Goal: Communication & Community: Answer question/provide support

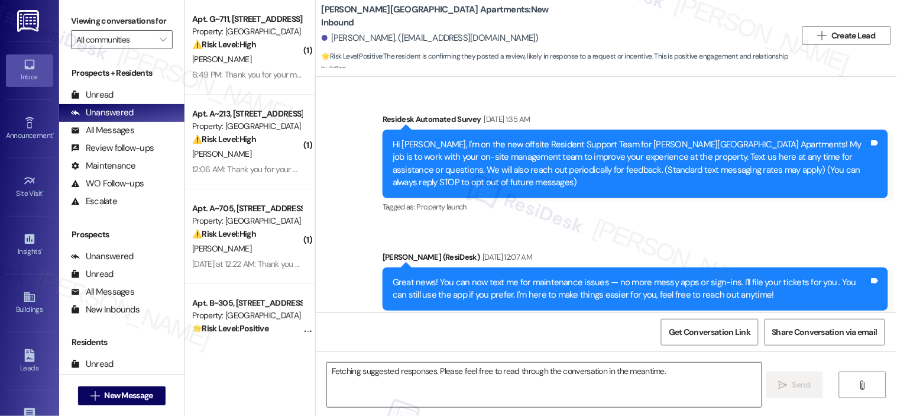
scroll to position [9430, 0]
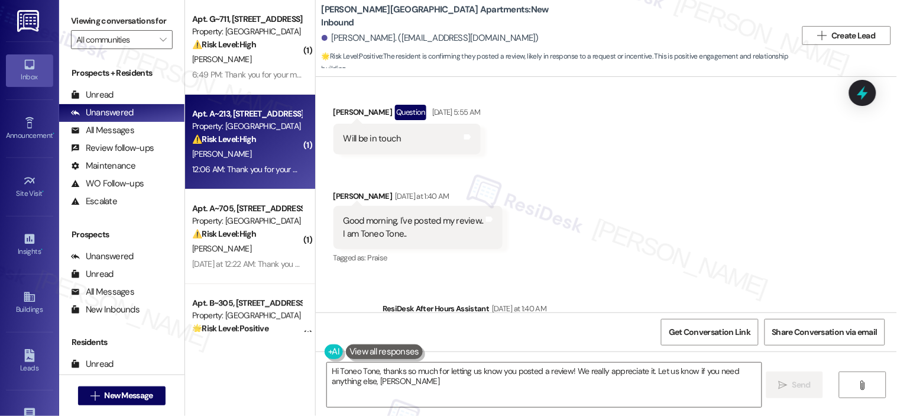
type textarea "Hi Toneo Tone, thanks so much for letting us know you posted a review! We reall…"
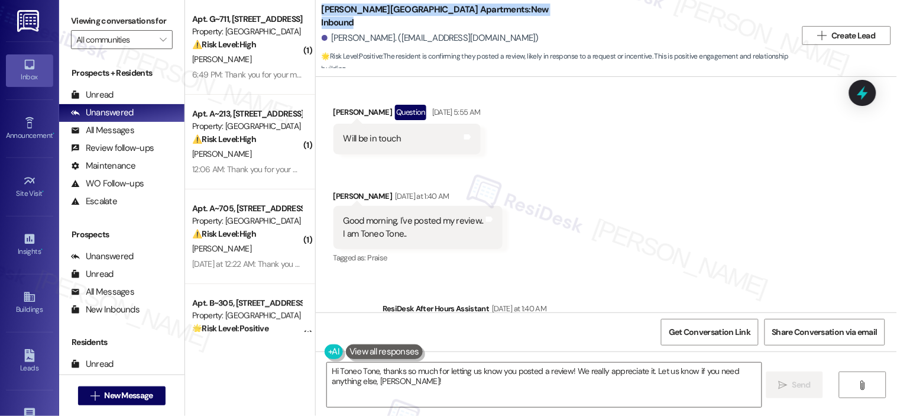
drag, startPoint x: 496, startPoint y: 14, endPoint x: 316, endPoint y: 3, distance: 180.1
click at [322, 3] on div "[PERSON_NAME][GEOGRAPHIC_DATA] Apartments: New Inbound [PERSON_NAME]. ([EMAIL_A…" at bounding box center [559, 35] width 475 height 65
copy b "[PERSON_NAME][GEOGRAPHIC_DATA] Apartments: New Inbound"
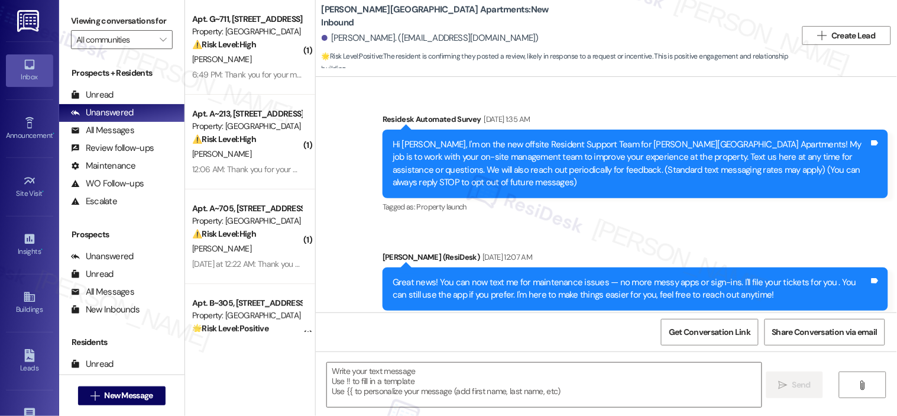
scroll to position [9430, 0]
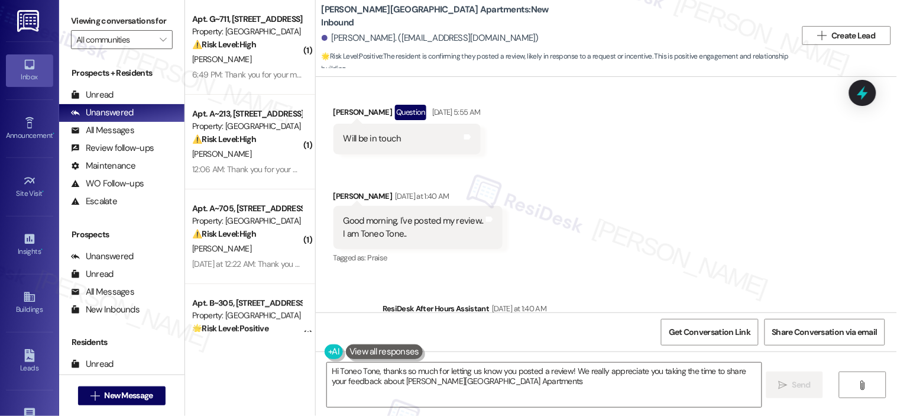
type textarea "Hi Toneo Tone, thanks so much for letting us know you posted a review! We reall…"
